Goal: Task Accomplishment & Management: Manage account settings

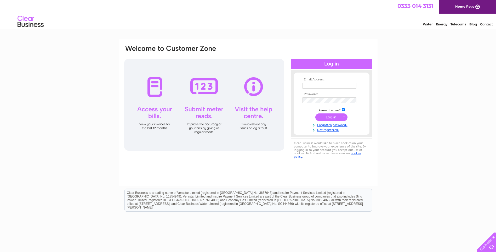
click at [337, 86] on input "text" at bounding box center [330, 86] width 54 height 6
type input "[PERSON_NAME][EMAIL_ADDRESS][DOMAIN_NAME]"
click at [337, 120] on input "submit" at bounding box center [331, 117] width 32 height 7
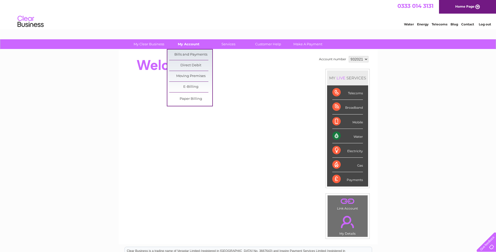
click at [190, 44] on link "My Account" at bounding box center [188, 44] width 43 height 10
click at [188, 52] on link "Bills and Payments" at bounding box center [190, 54] width 43 height 10
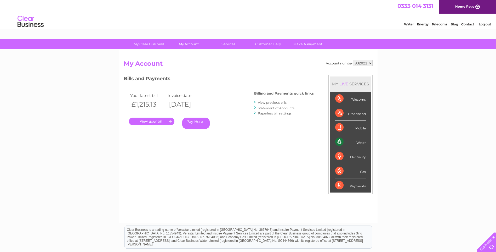
click at [143, 119] on link "." at bounding box center [151, 121] width 45 height 8
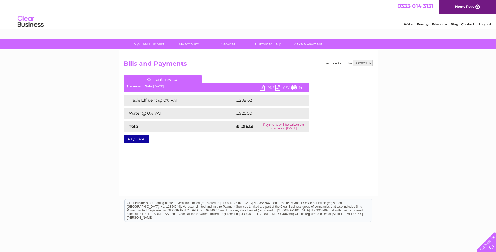
click at [269, 87] on link "PDF" at bounding box center [268, 88] width 16 height 8
